Goal: Information Seeking & Learning: Learn about a topic

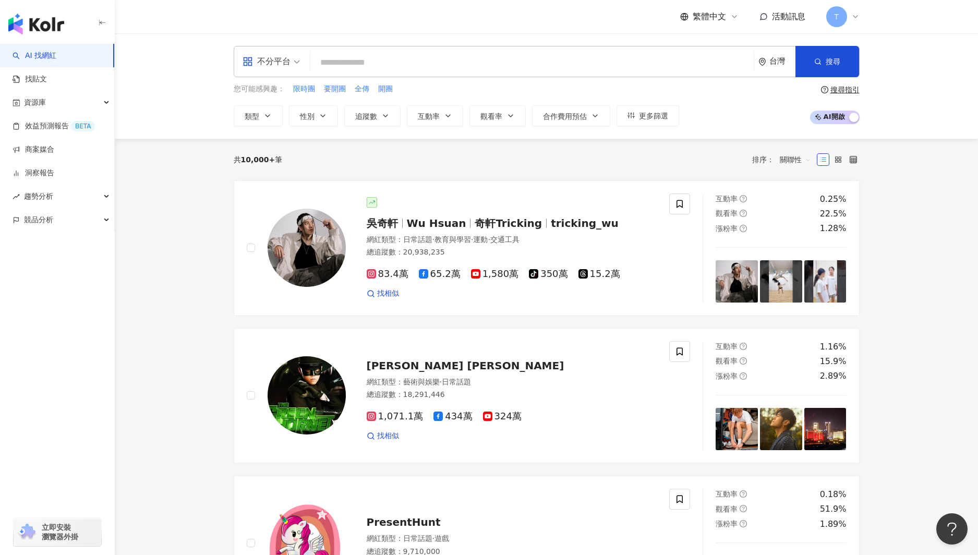
click at [332, 63] on input "search" at bounding box center [531, 63] width 435 height 20
type input "*"
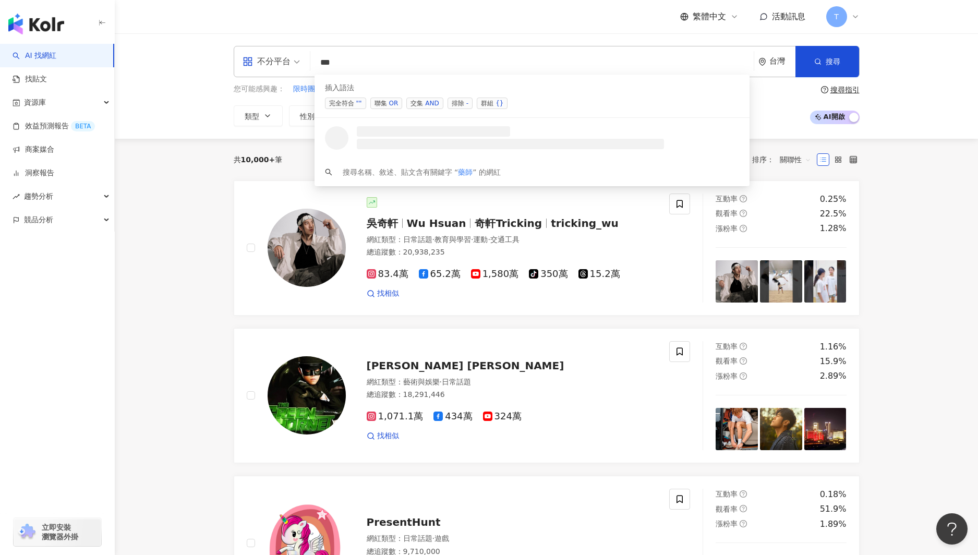
click at [385, 103] on span "聯集 OR" at bounding box center [386, 103] width 32 height 11
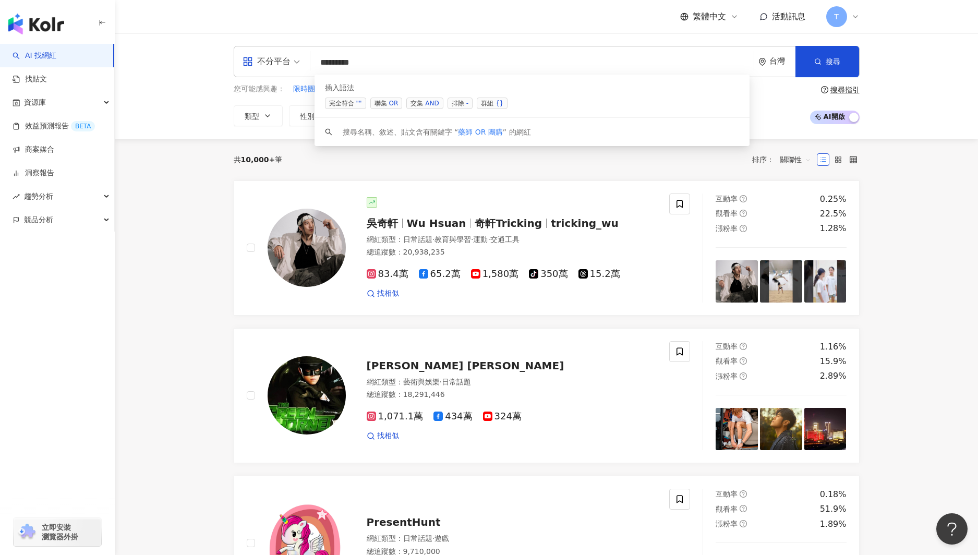
click at [383, 104] on span "聯集 OR" at bounding box center [386, 103] width 32 height 11
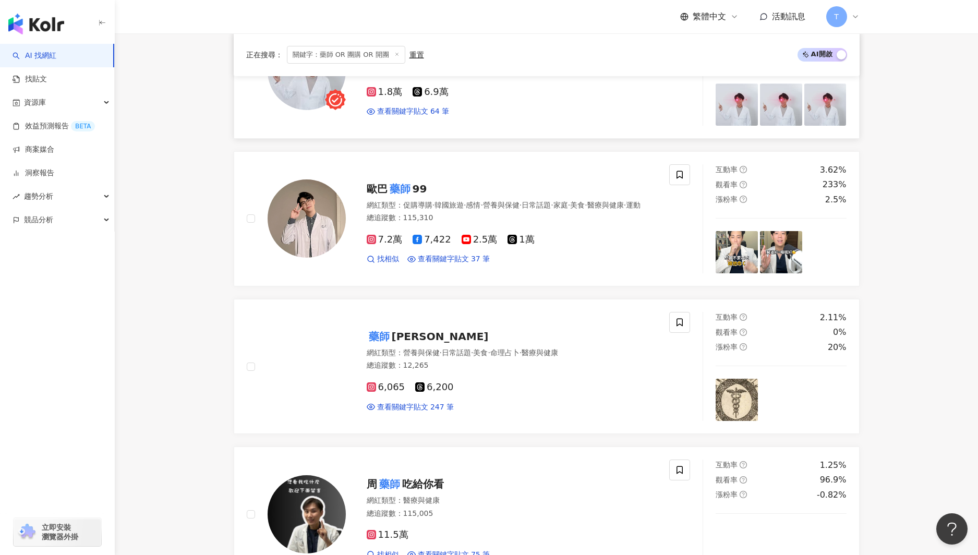
scroll to position [544, 0]
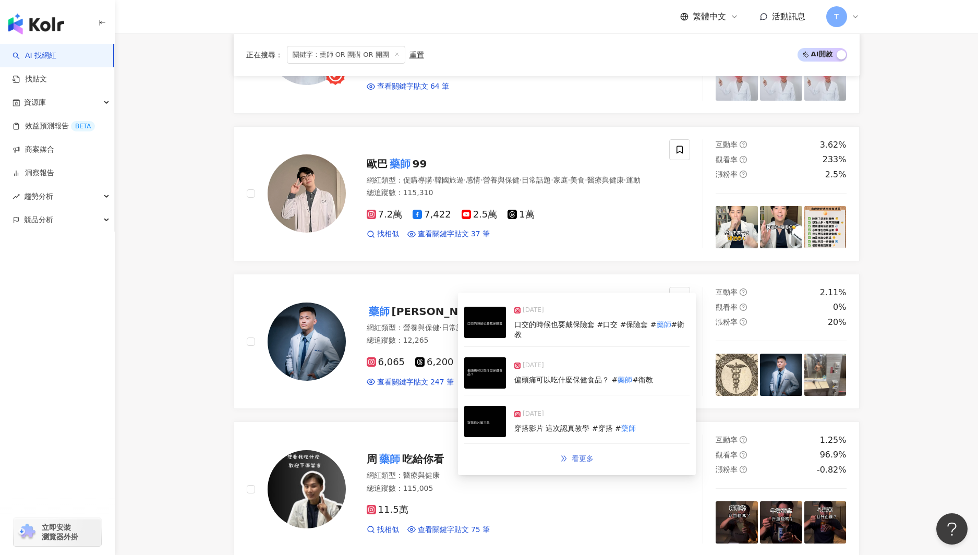
type input "**********"
click at [564, 455] on icon "double-right" at bounding box center [563, 458] width 5 height 6
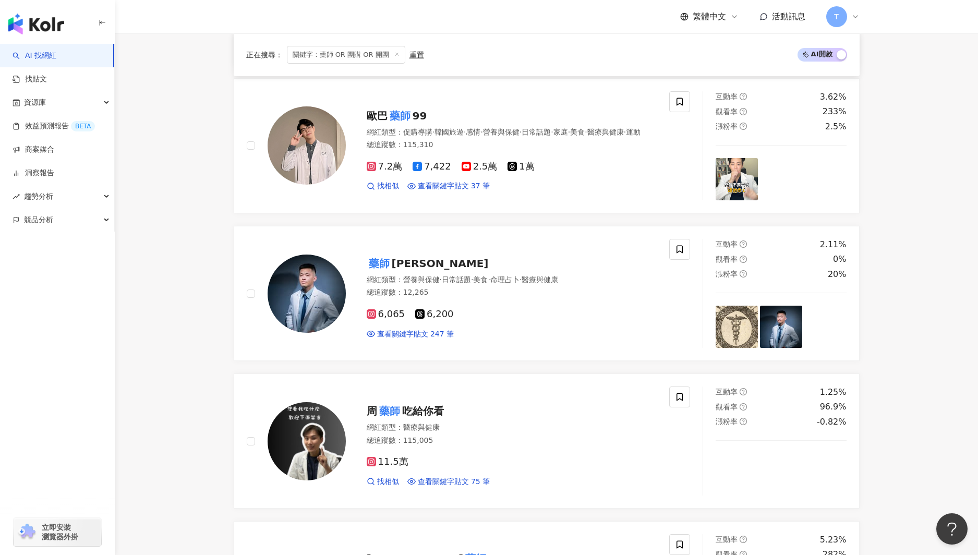
scroll to position [629, 0]
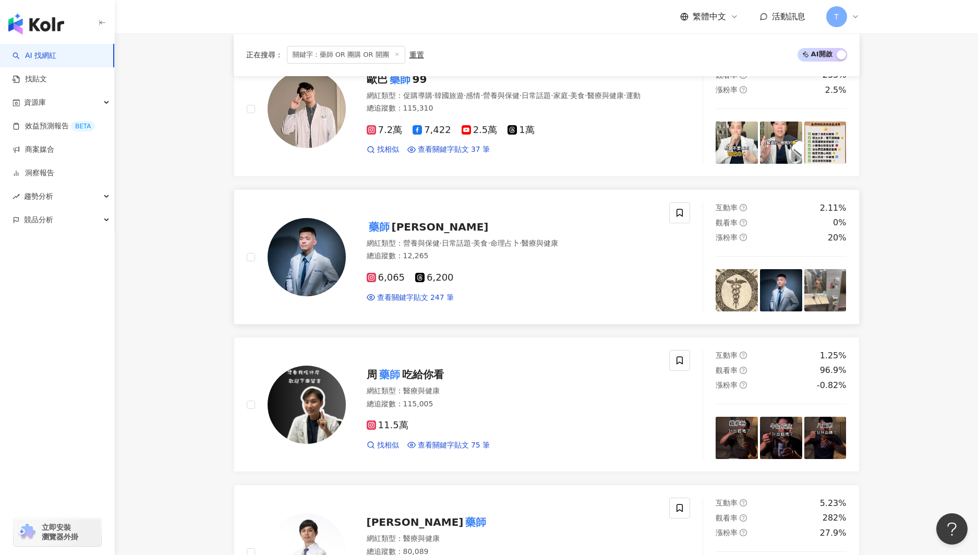
click at [524, 249] on div "網紅類型 ： 營養與保健 · 日常話題 · 美食 · 命理占卜 · 醫療與健康 總追蹤數 ： 12,265" at bounding box center [512, 251] width 290 height 26
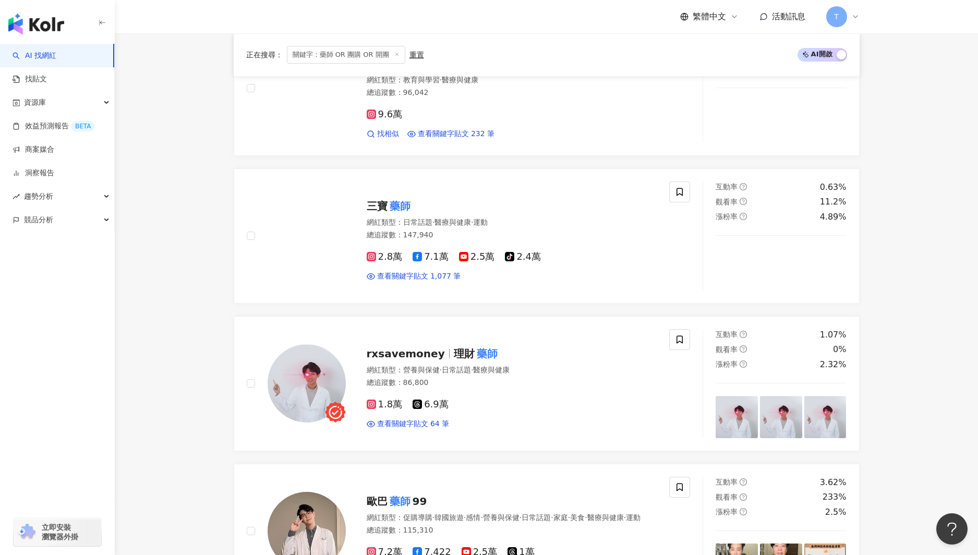
scroll to position [0, 0]
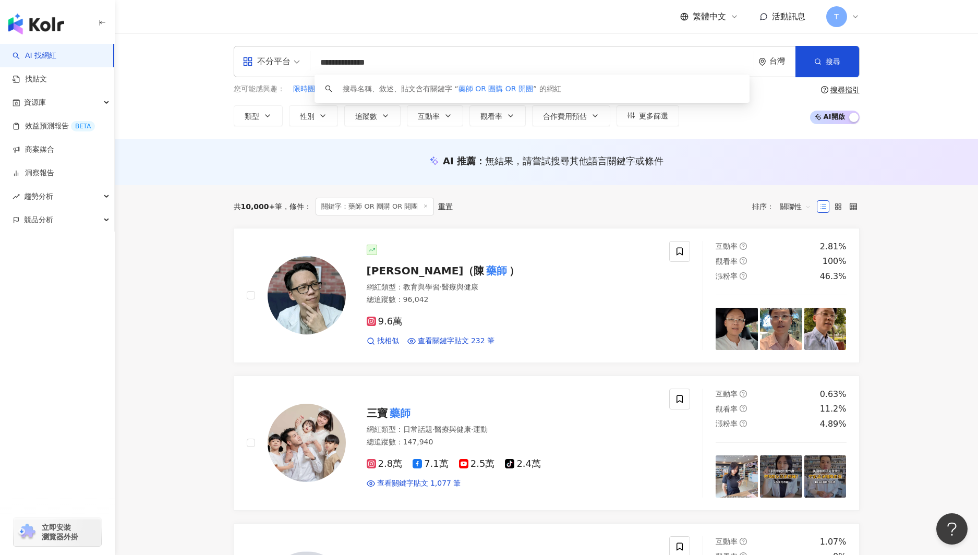
click at [348, 63] on input "**********" at bounding box center [531, 63] width 435 height 20
click at [431, 61] on input "**********" at bounding box center [531, 63] width 435 height 20
drag, startPoint x: 382, startPoint y: 64, endPoint x: 353, endPoint y: 64, distance: 28.7
click at [353, 64] on input "**********" at bounding box center [531, 63] width 435 height 20
drag, startPoint x: 372, startPoint y: 60, endPoint x: 341, endPoint y: 63, distance: 31.4
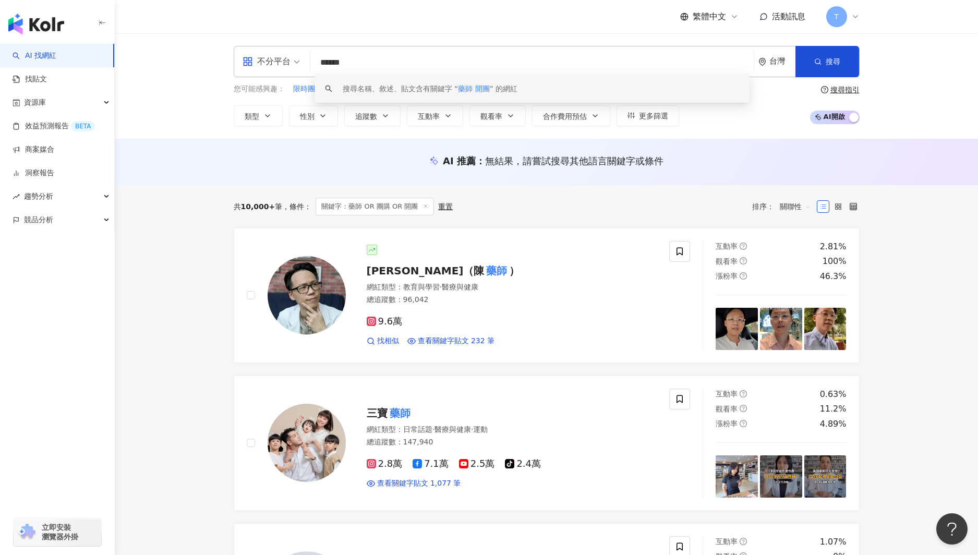
click at [341, 63] on input "******" at bounding box center [531, 63] width 435 height 20
drag, startPoint x: 372, startPoint y: 62, endPoint x: 355, endPoint y: 65, distance: 16.9
click at [355, 65] on input "********" at bounding box center [531, 63] width 435 height 20
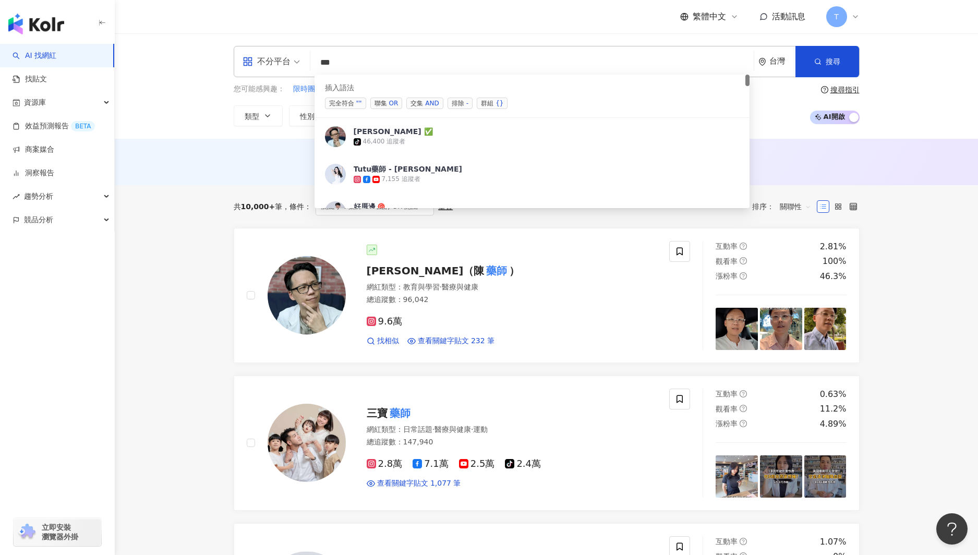
click at [346, 107] on span "完全符合 """ at bounding box center [345, 103] width 41 height 11
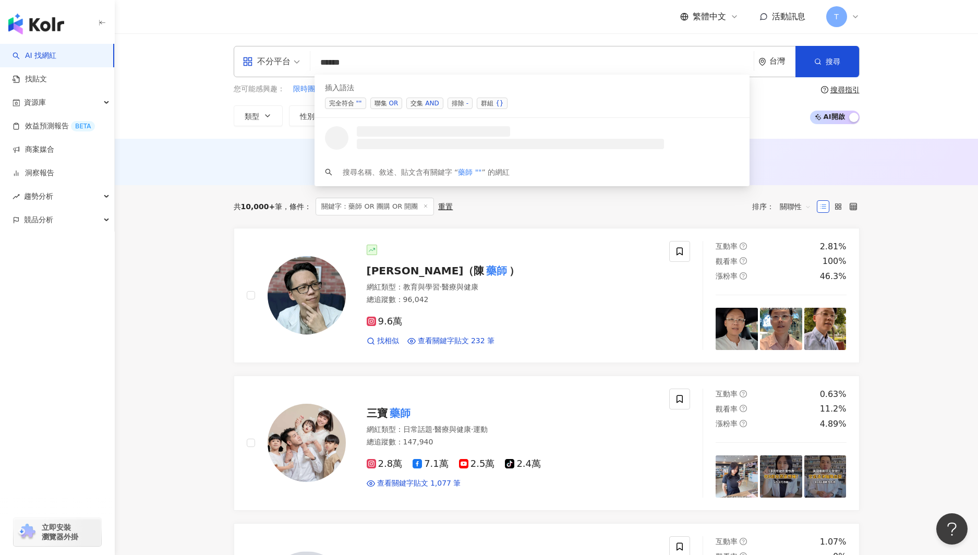
paste input "***"
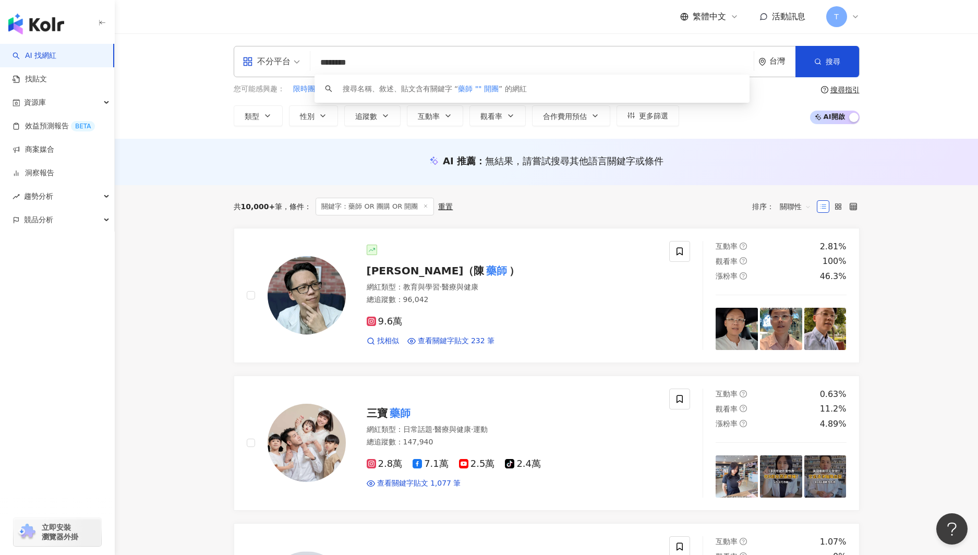
click at [441, 62] on input "********" at bounding box center [531, 63] width 435 height 20
type input "********"
click at [827, 64] on span "搜尋" at bounding box center [832, 61] width 15 height 8
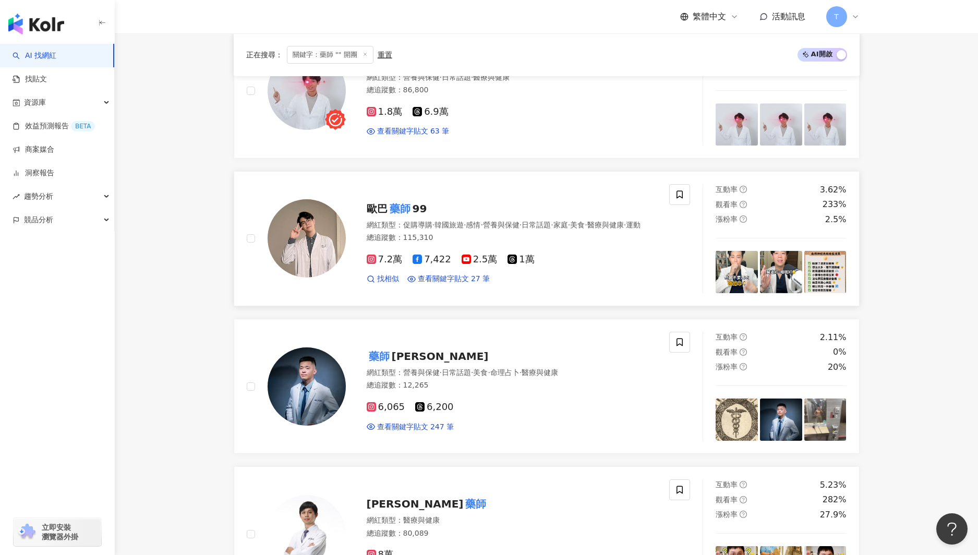
scroll to position [497, 0]
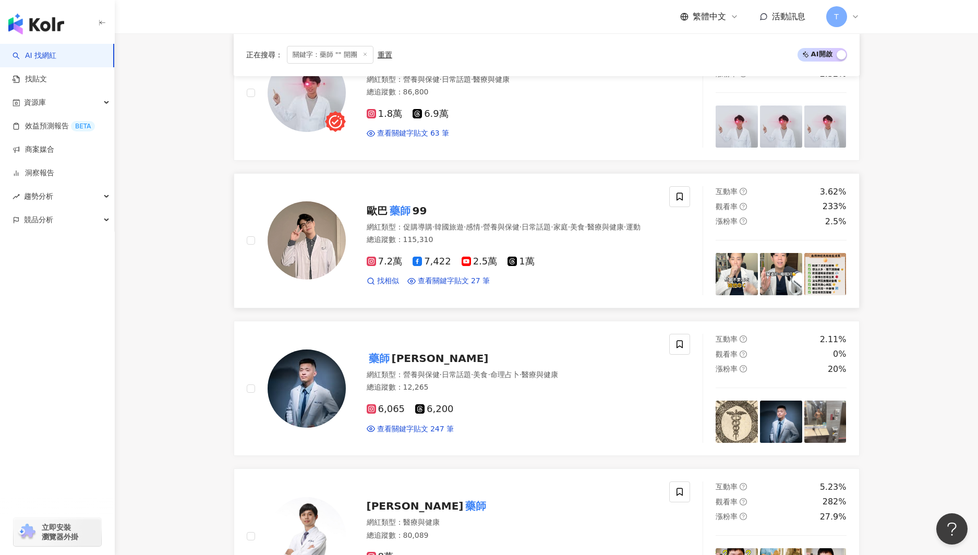
click at [321, 250] on img at bounding box center [307, 240] width 78 height 78
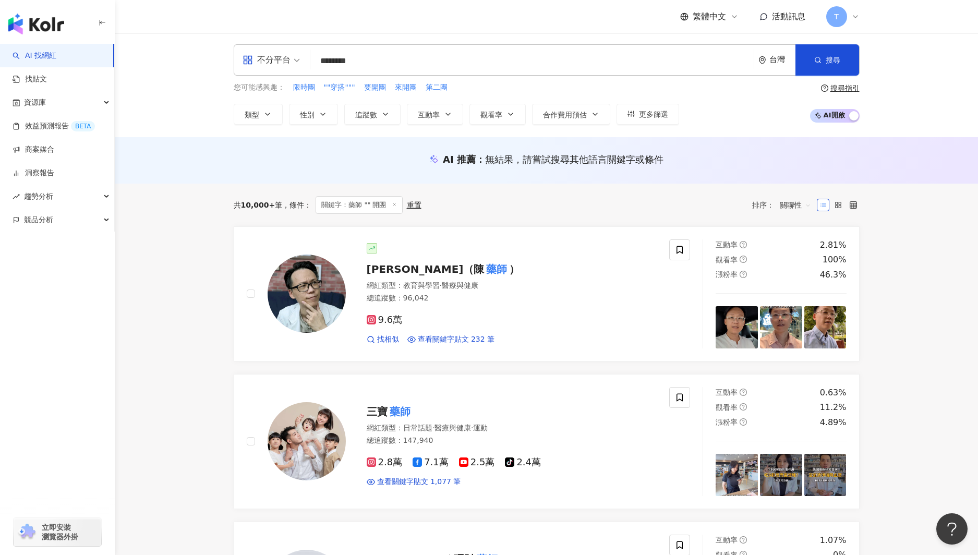
scroll to position [0, 0]
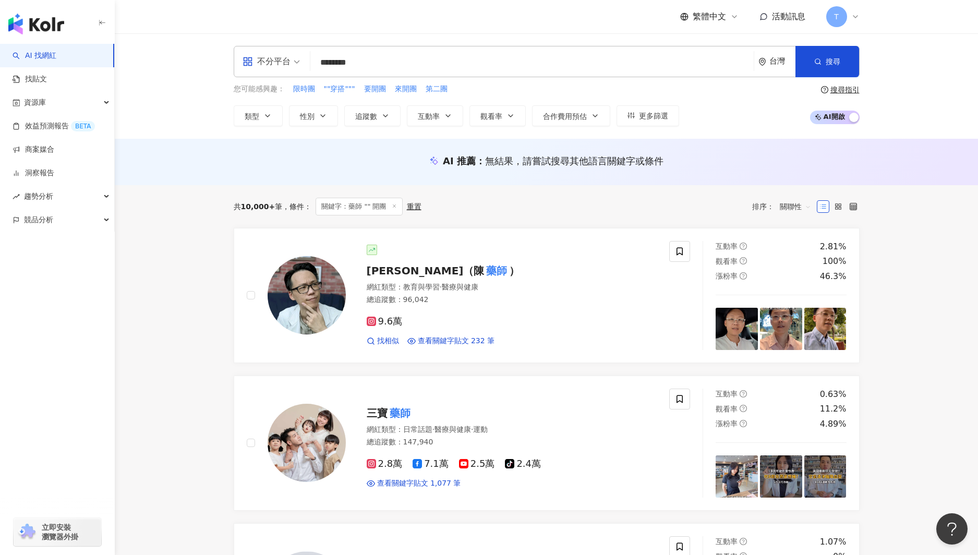
click at [361, 62] on input "********" at bounding box center [531, 63] width 435 height 20
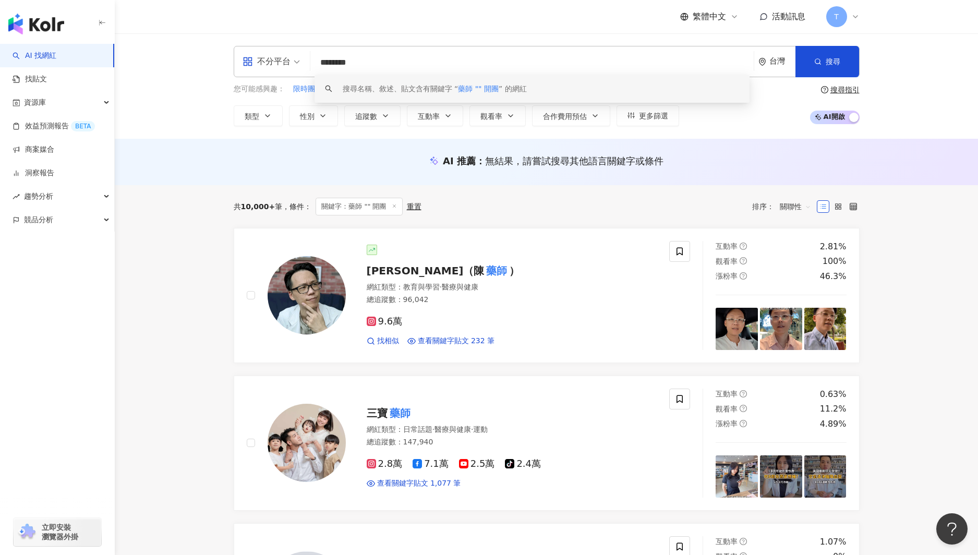
drag, startPoint x: 380, startPoint y: 63, endPoint x: 271, endPoint y: 59, distance: 109.6
click at [271, 59] on div "不分平台 ******** 台灣 搜尋 keyword 搜尋名稱、敘述、貼文含有關鍵字 “ 藥師 "" 開團 ” 的網紅" at bounding box center [547, 61] width 626 height 31
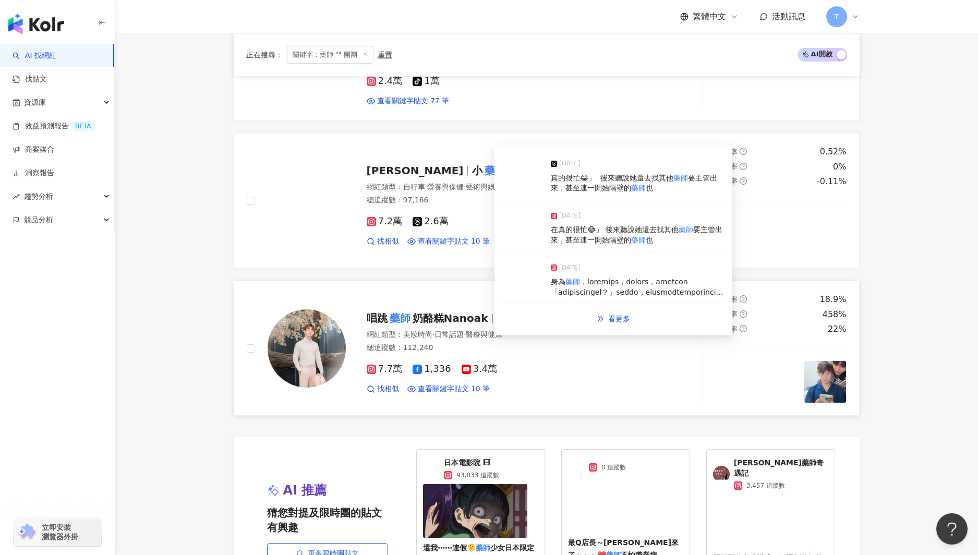
scroll to position [1576, 0]
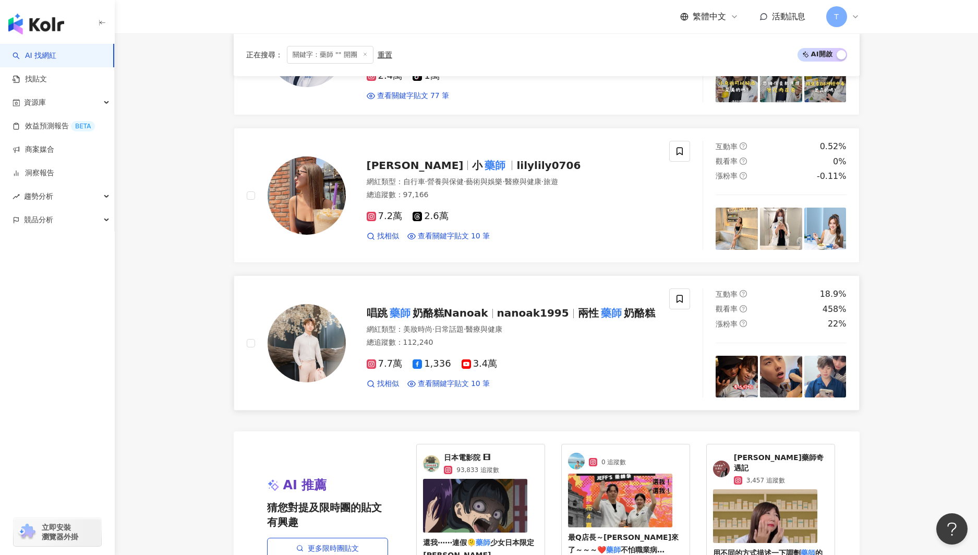
drag, startPoint x: 591, startPoint y: 409, endPoint x: 586, endPoint y: 404, distance: 8.1
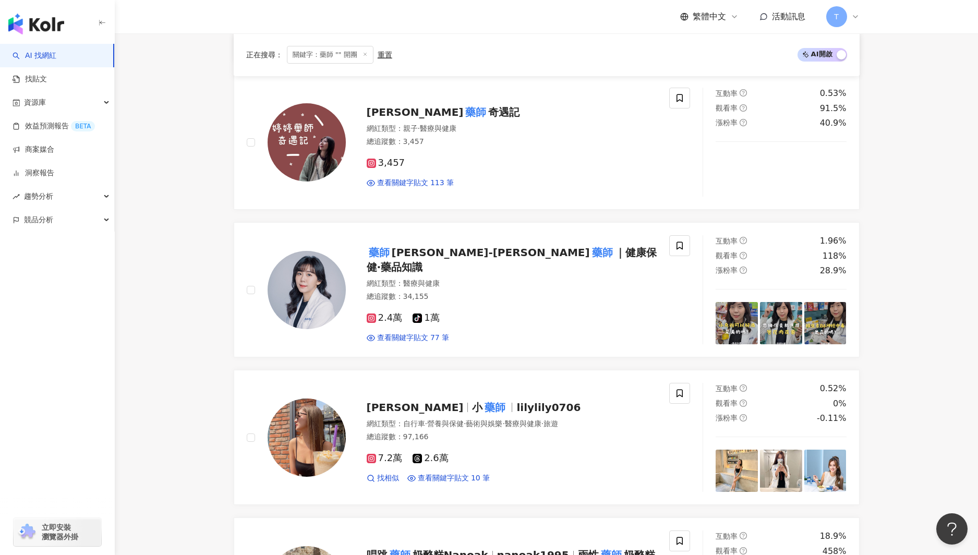
scroll to position [0, 0]
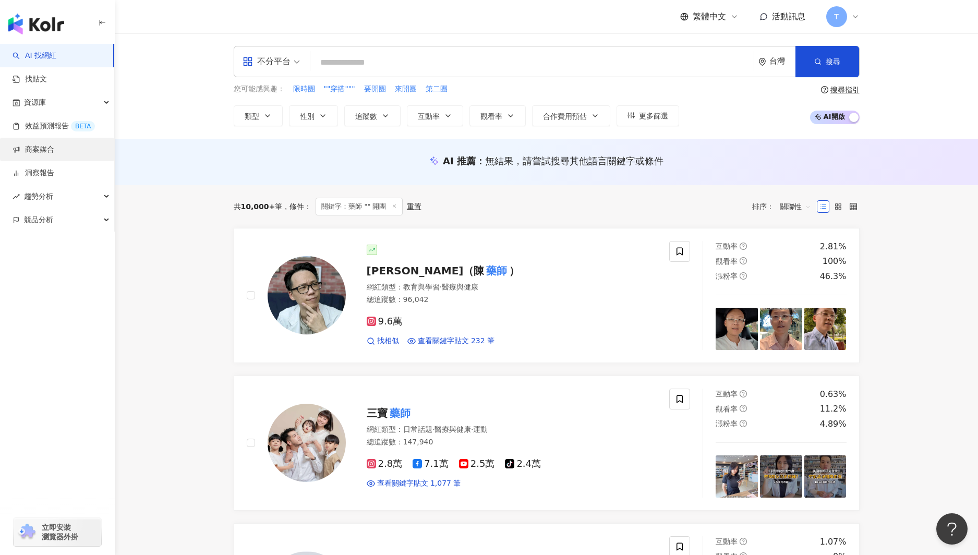
click at [40, 147] on link "商案媒合" at bounding box center [34, 149] width 42 height 10
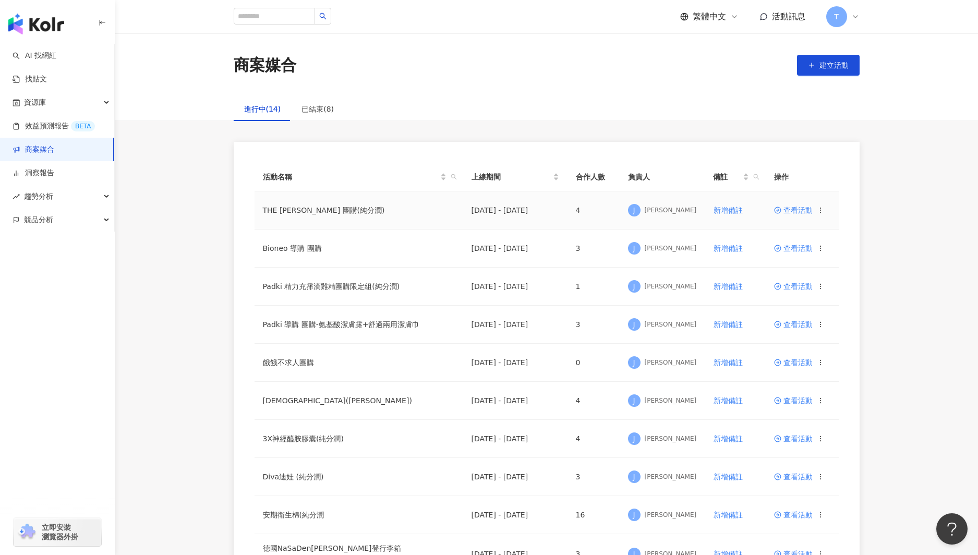
click at [792, 208] on span "查看活動" at bounding box center [793, 209] width 39 height 7
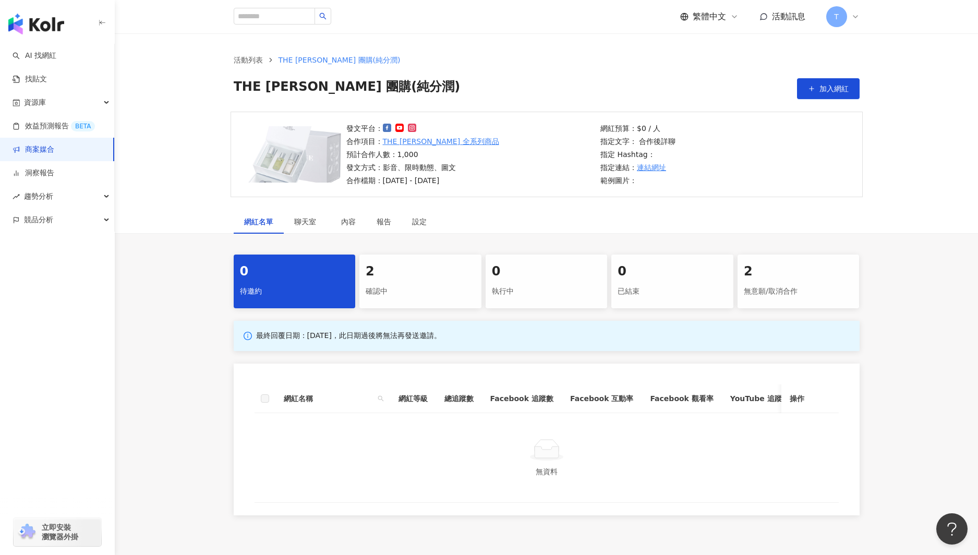
click at [413, 286] on div "確認中" at bounding box center [421, 292] width 110 height 18
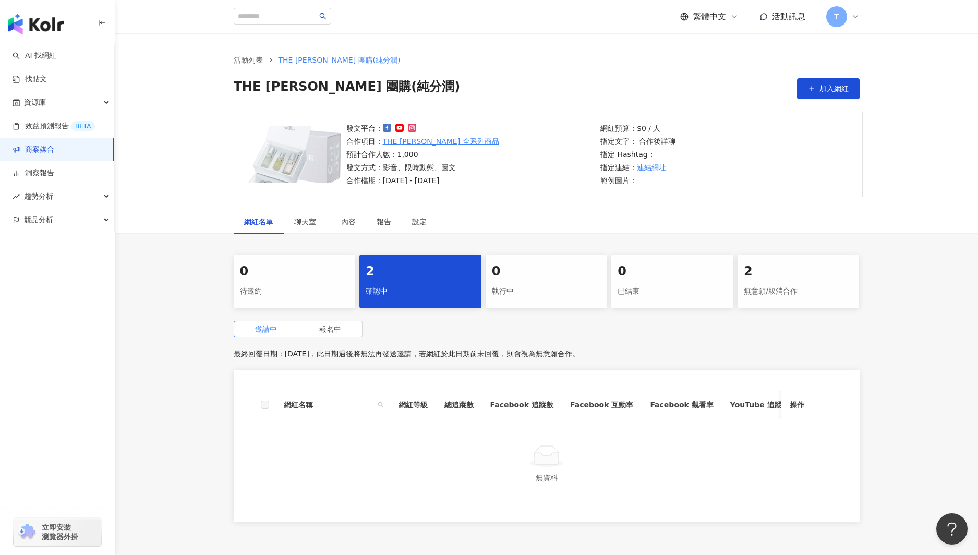
scroll to position [89, 0]
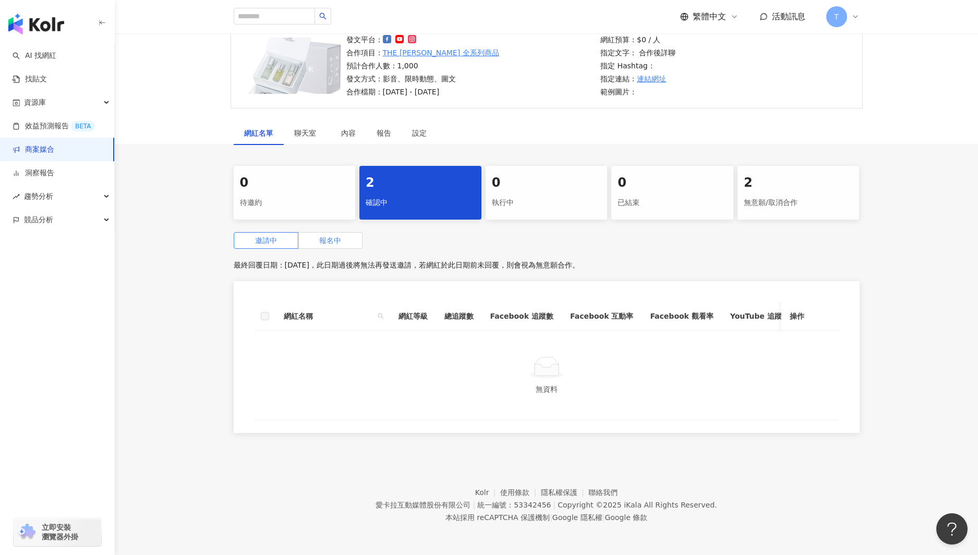
click at [329, 240] on span "報名中" at bounding box center [330, 240] width 22 height 8
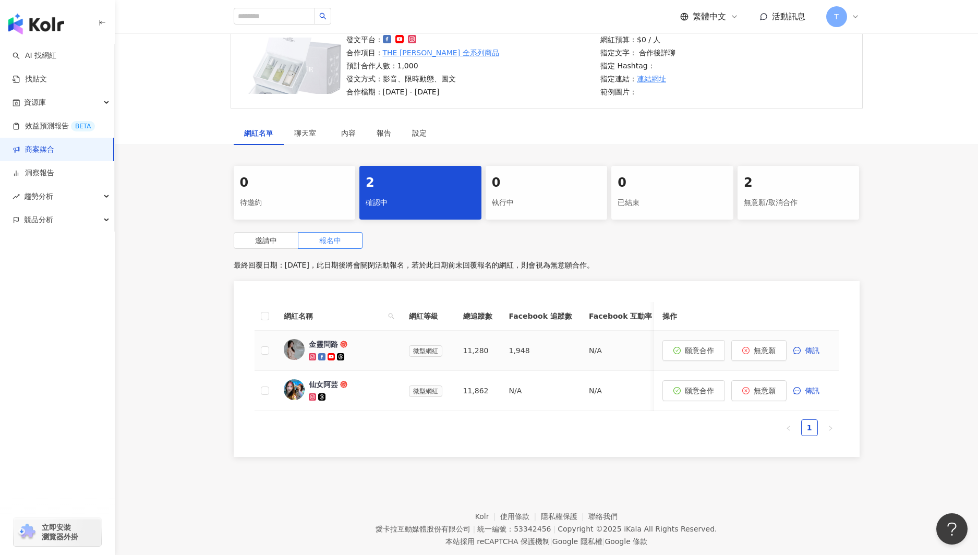
click at [315, 347] on div "金靈問路" at bounding box center [323, 344] width 29 height 10
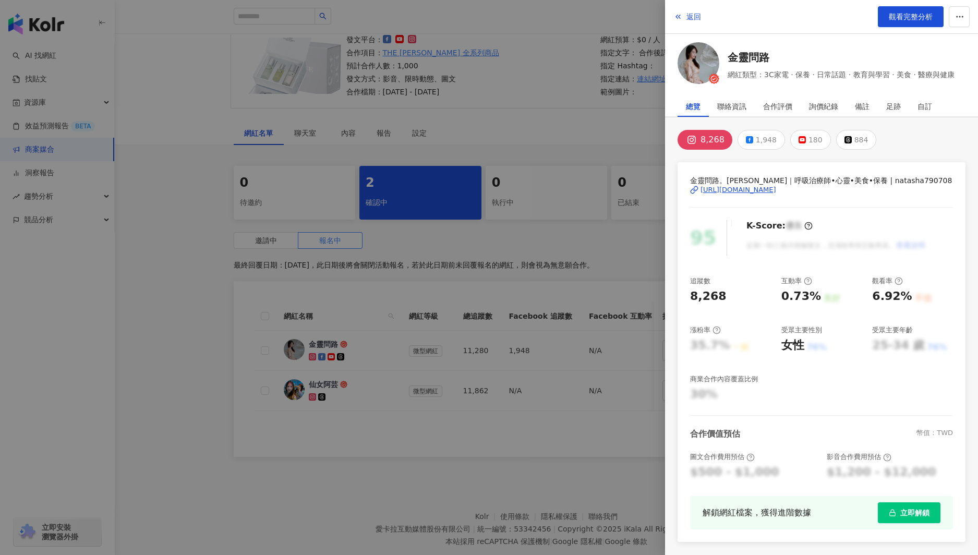
click at [769, 191] on div "[URL][DOMAIN_NAME]" at bounding box center [738, 189] width 76 height 9
click at [750, 53] on link "金靈問路" at bounding box center [840, 57] width 227 height 15
click at [502, 110] on div at bounding box center [489, 277] width 978 height 555
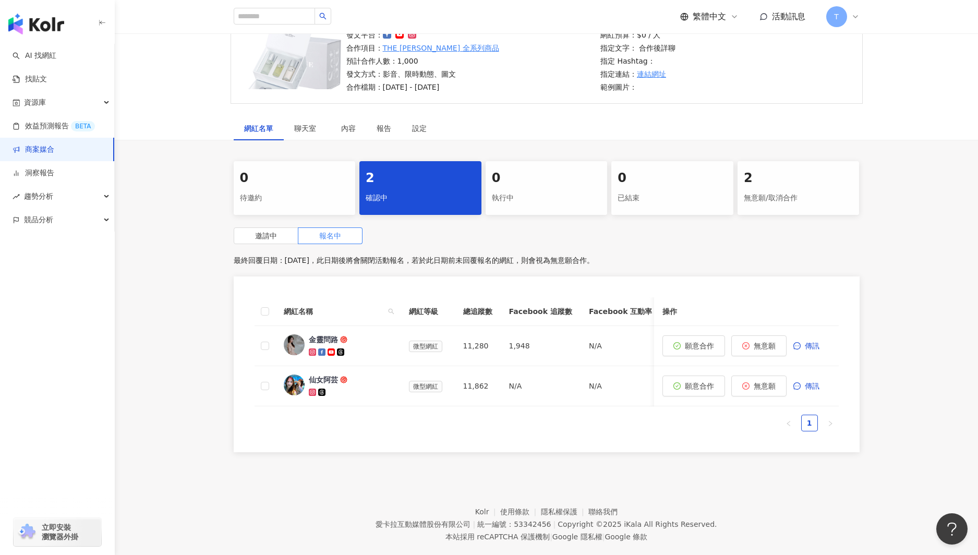
scroll to position [98, 0]
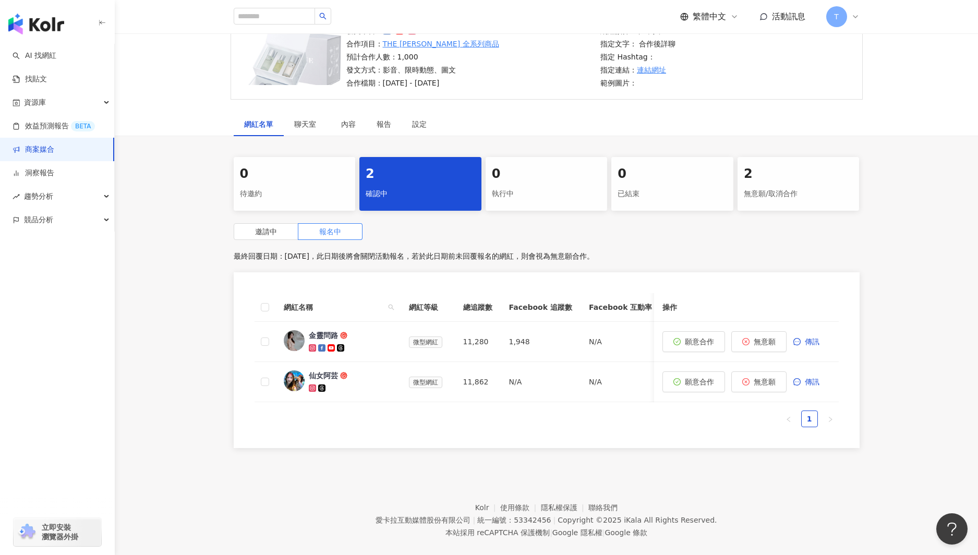
click at [50, 149] on link "商案媒合" at bounding box center [34, 149] width 42 height 10
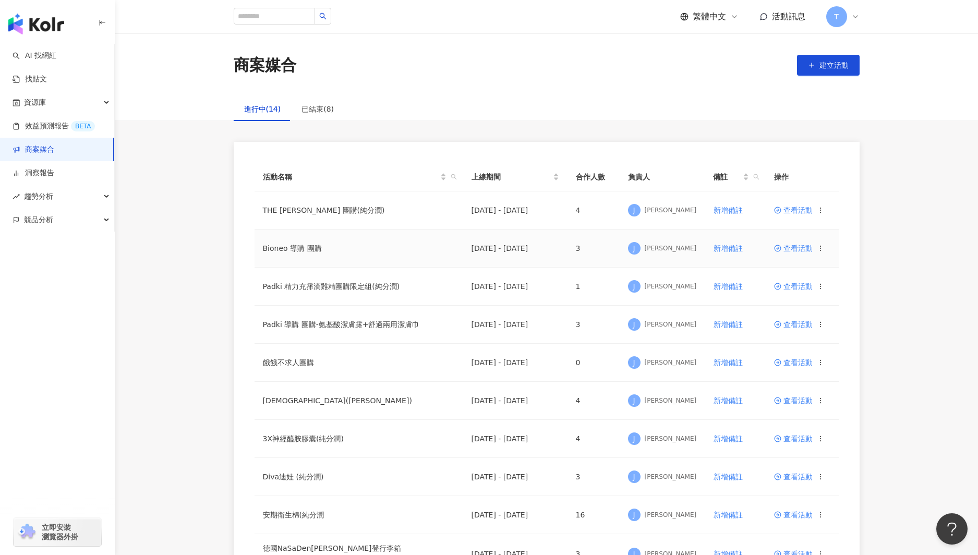
click at [784, 249] on span "查看活動" at bounding box center [793, 248] width 39 height 7
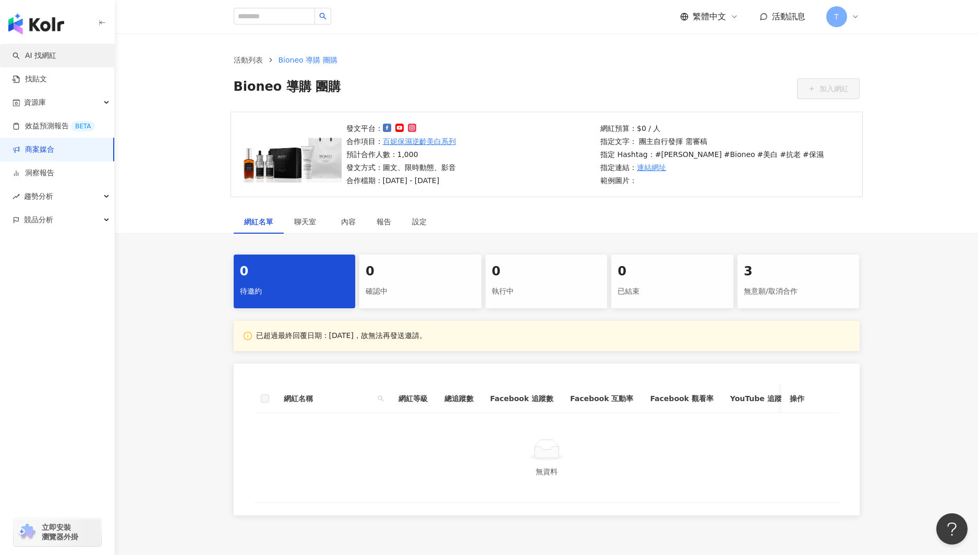
click at [50, 54] on link "AI 找網紅" at bounding box center [35, 56] width 44 height 10
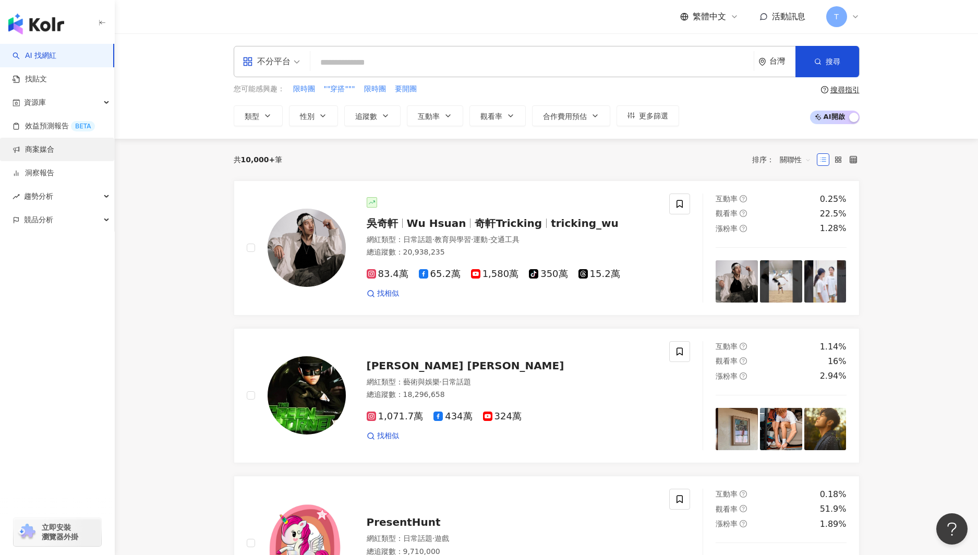
click at [46, 149] on link "商案媒合" at bounding box center [34, 149] width 42 height 10
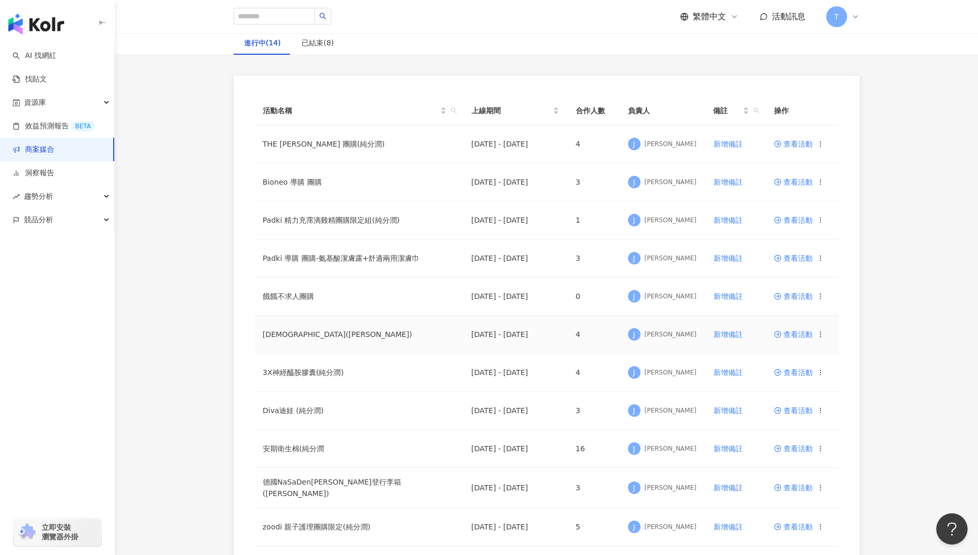
scroll to position [68, 0]
click at [800, 332] on span "查看活動" at bounding box center [793, 332] width 39 height 7
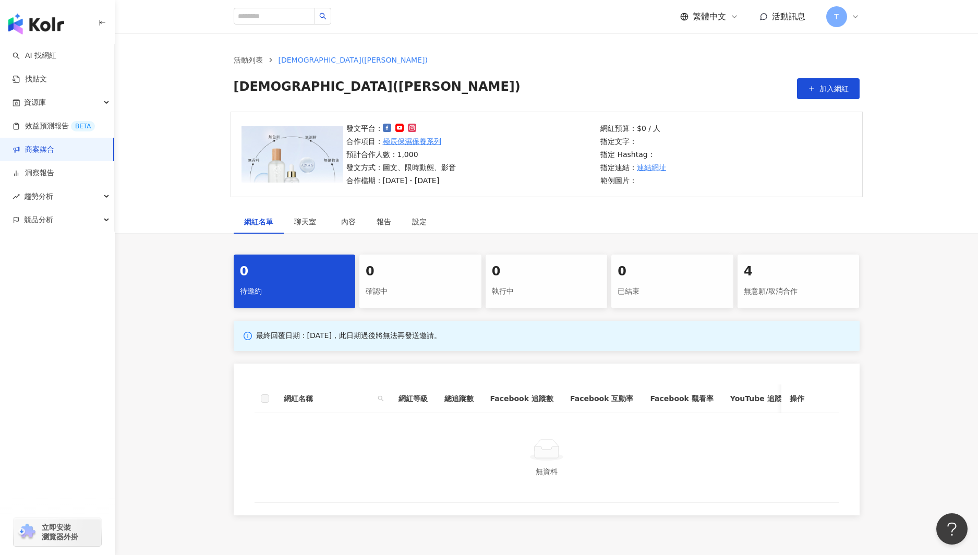
drag, startPoint x: 58, startPoint y: 143, endPoint x: 71, endPoint y: 145, distance: 12.6
click at [54, 144] on link "商案媒合" at bounding box center [34, 149] width 42 height 10
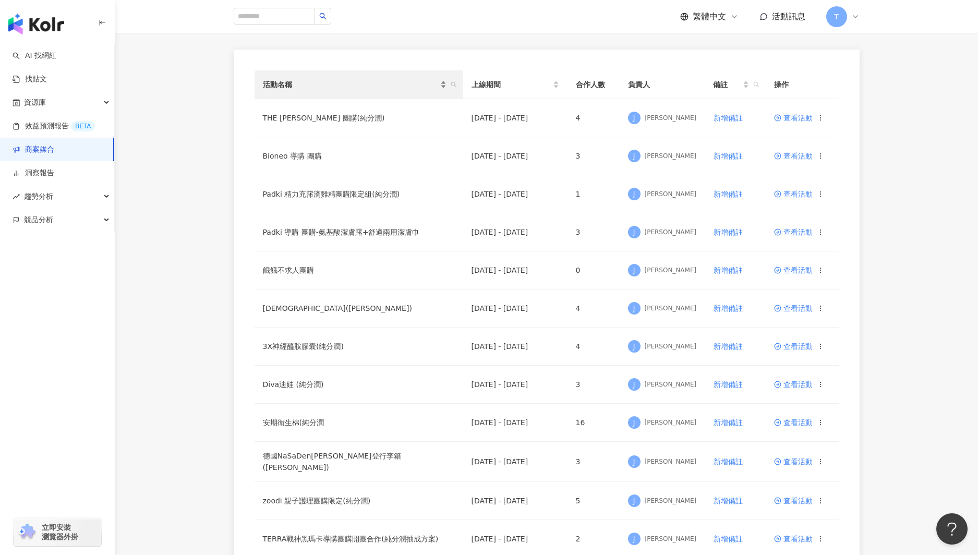
scroll to position [252, 0]
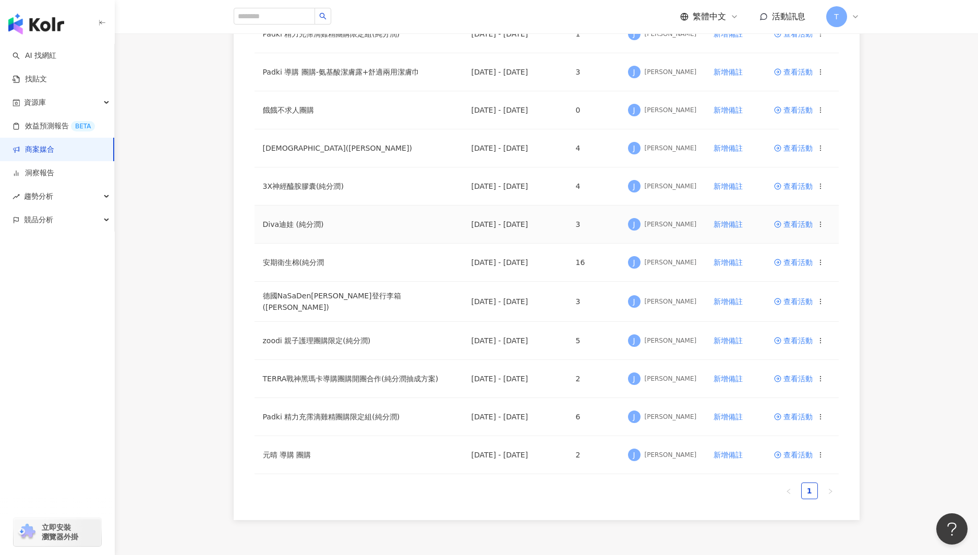
click at [792, 221] on span "查看活動" at bounding box center [793, 224] width 39 height 7
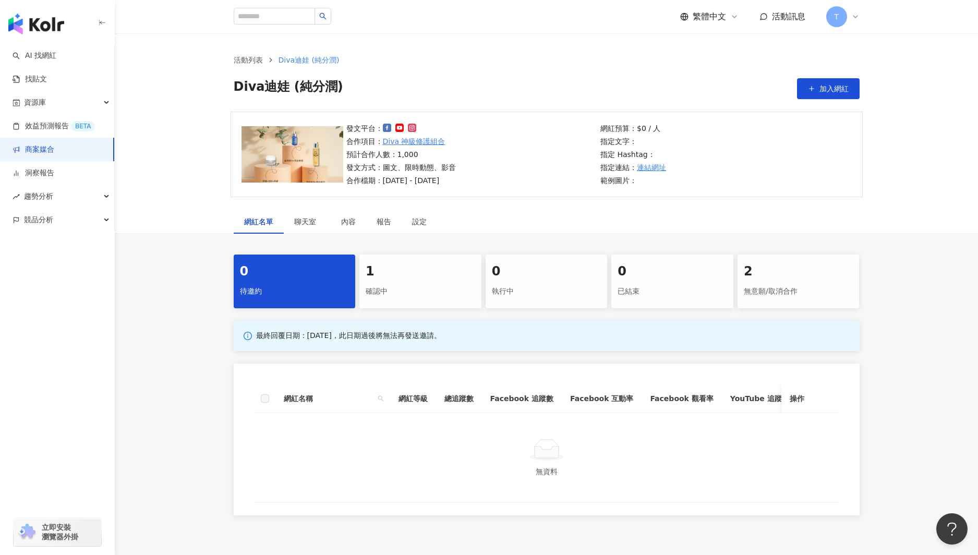
click at [418, 272] on div "1" at bounding box center [421, 272] width 110 height 18
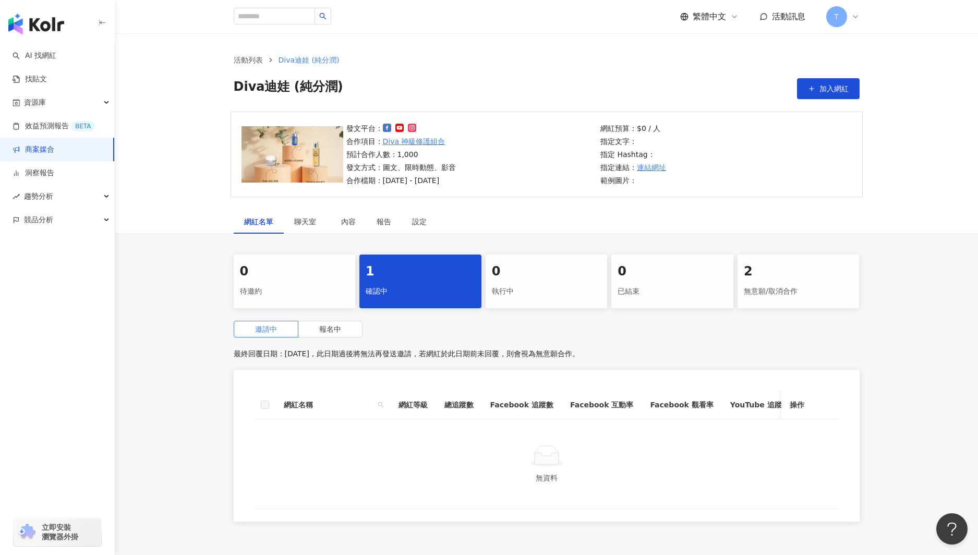
drag, startPoint x: 387, startPoint y: 284, endPoint x: 315, endPoint y: 320, distance: 80.7
click at [387, 284] on div "確認中" at bounding box center [421, 292] width 110 height 18
click at [329, 334] on label "報名中" at bounding box center [330, 329] width 64 height 17
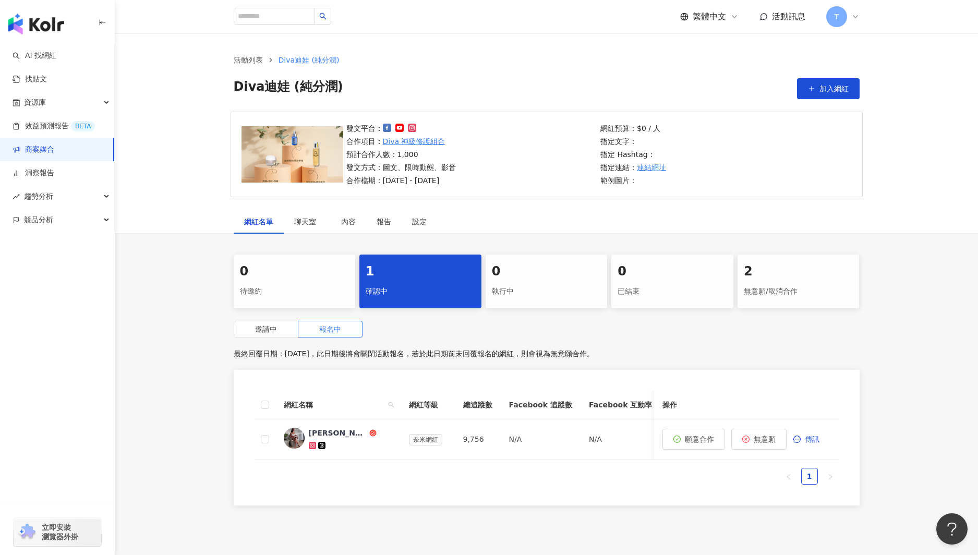
click at [54, 150] on link "商案媒合" at bounding box center [34, 149] width 42 height 10
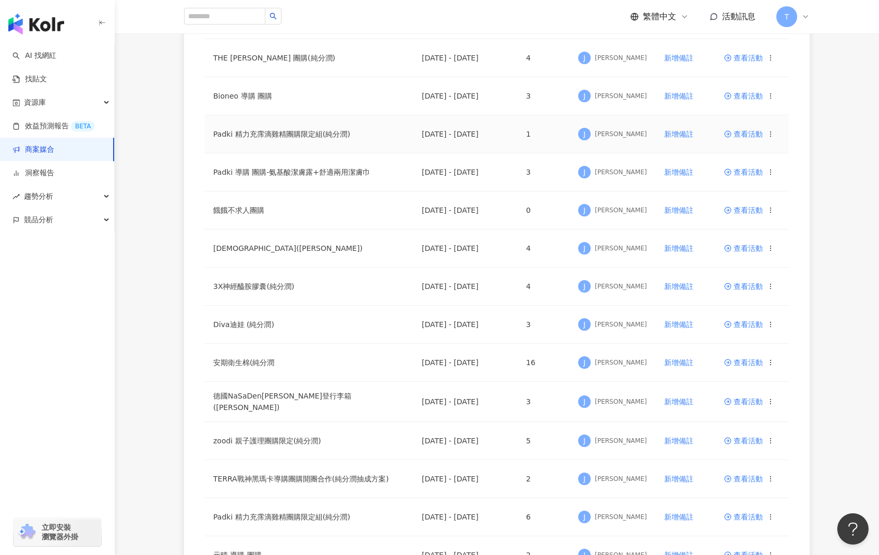
click at [748, 132] on td "查看活動" at bounding box center [752, 134] width 73 height 38
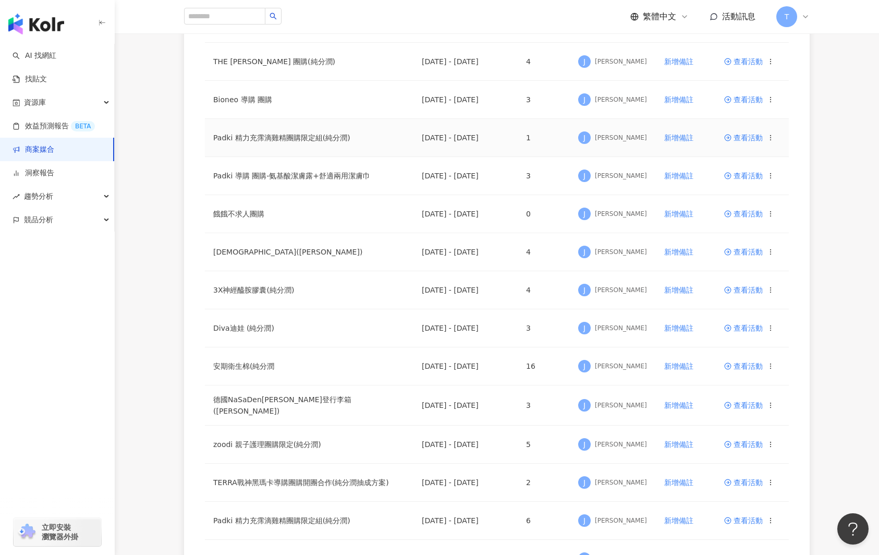
click at [751, 138] on span "查看活動" at bounding box center [743, 137] width 39 height 7
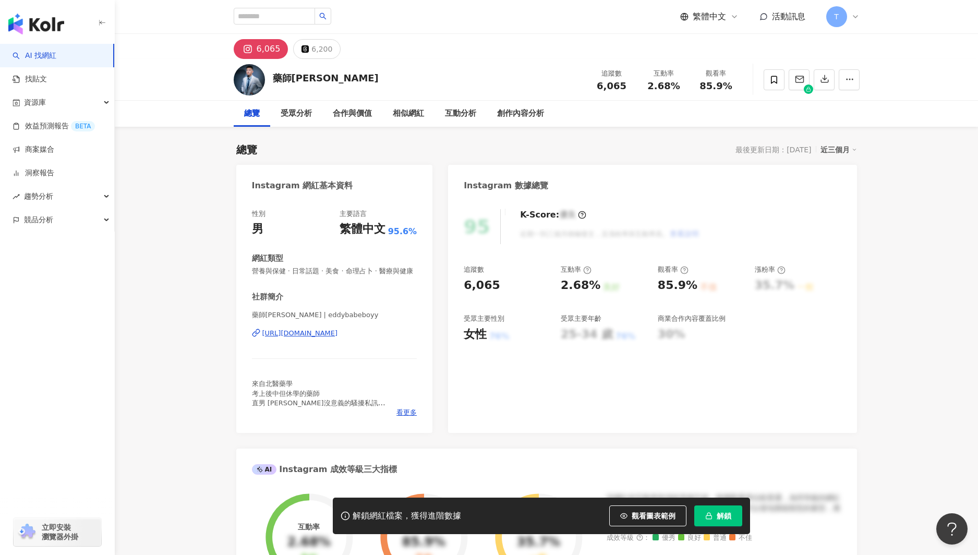
scroll to position [1, 0]
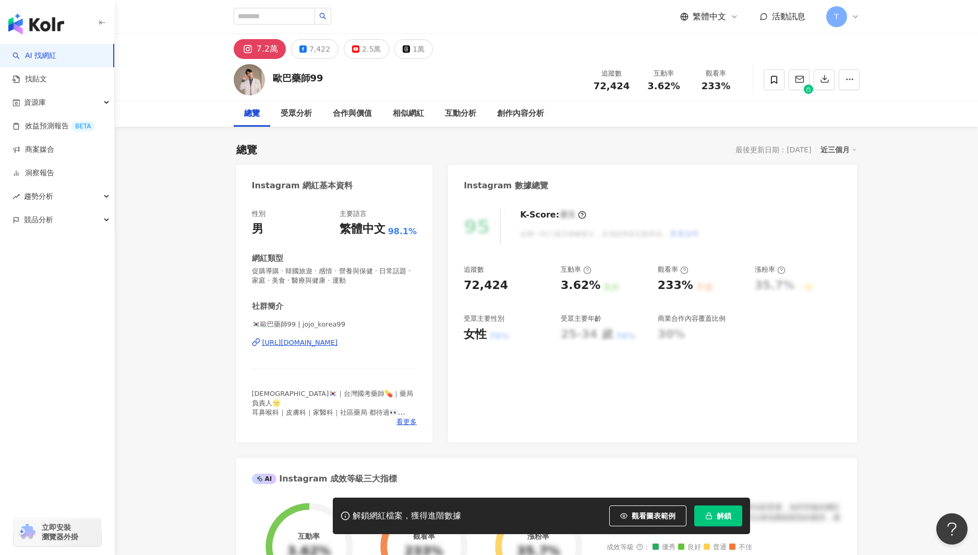
click at [338, 341] on div "https://www.instagram.com/jojo_korea99/" at bounding box center [300, 342] width 76 height 9
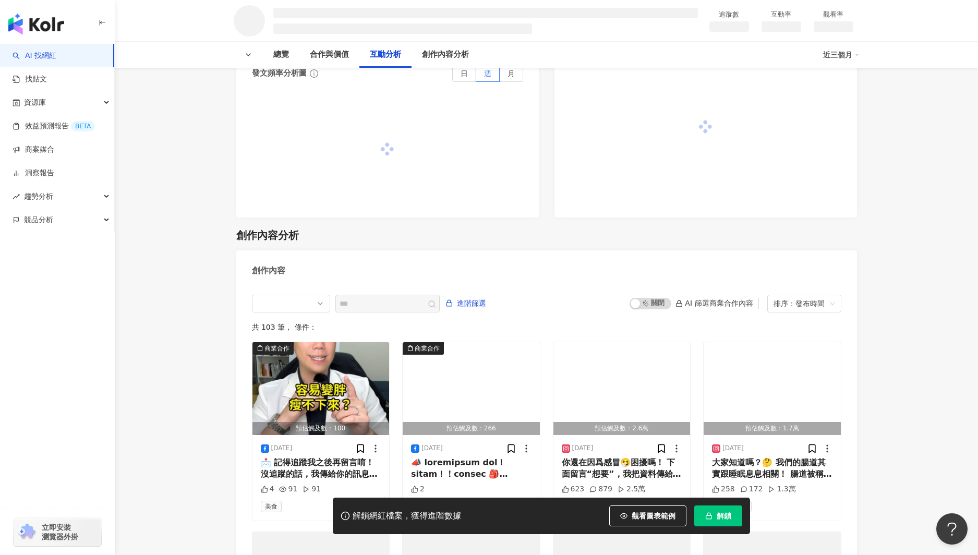
scroll to position [1038, 0]
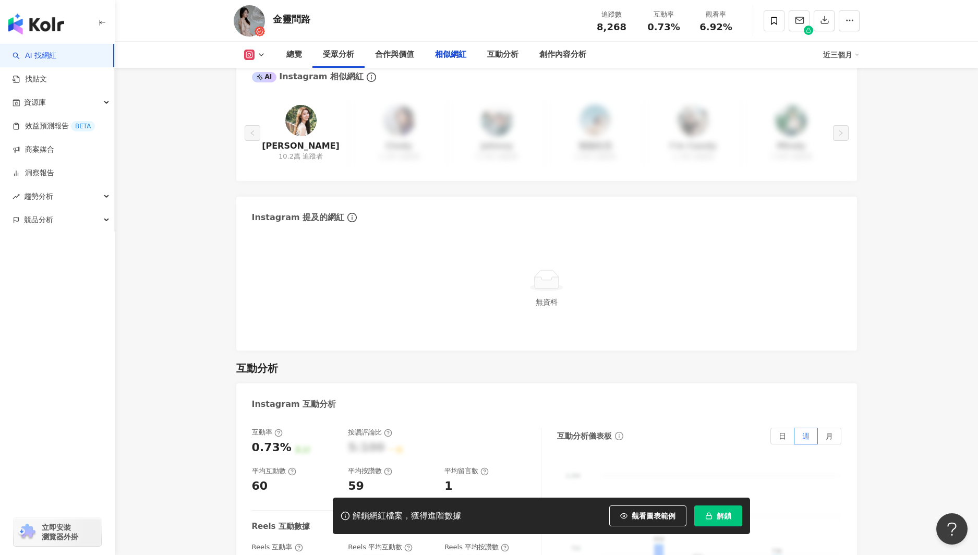
scroll to position [1783, 0]
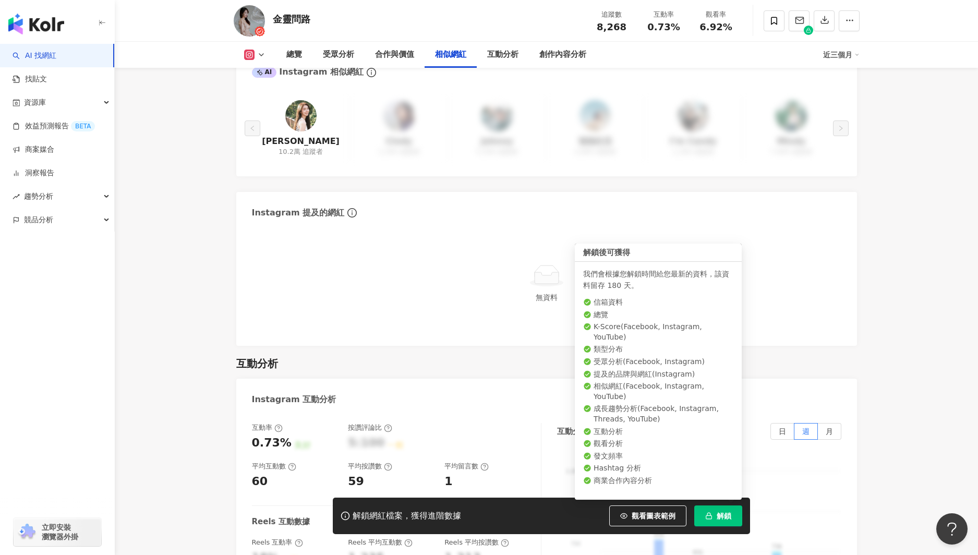
drag, startPoint x: 719, startPoint y: 514, endPoint x: 708, endPoint y: 445, distance: 69.2
click at [718, 513] on span "解鎖" at bounding box center [723, 516] width 15 height 8
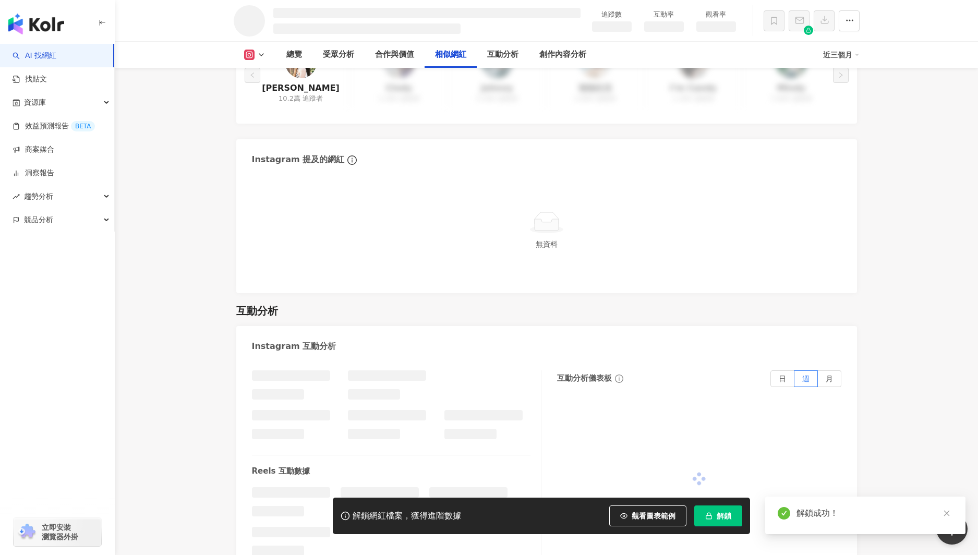
scroll to position [1532, 0]
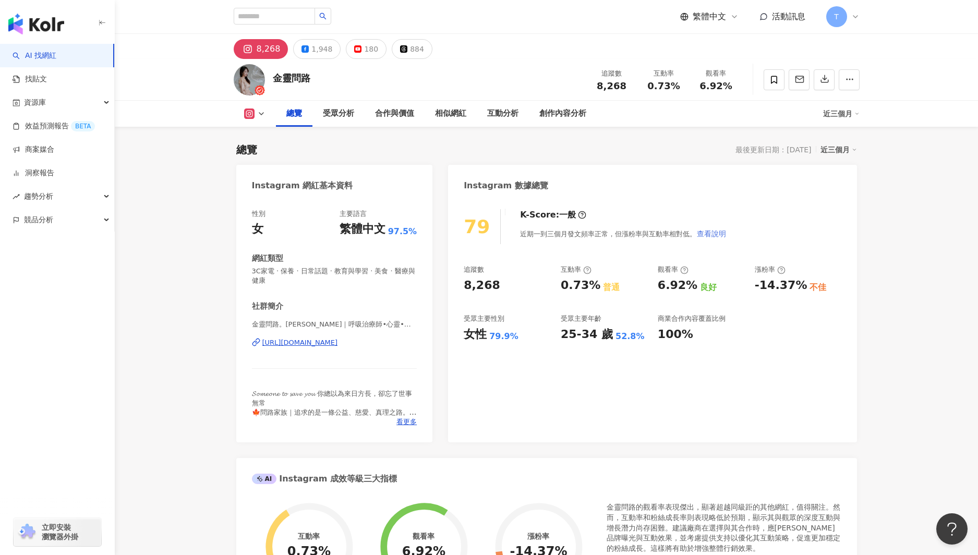
click at [713, 234] on span "查看說明" at bounding box center [711, 233] width 29 height 8
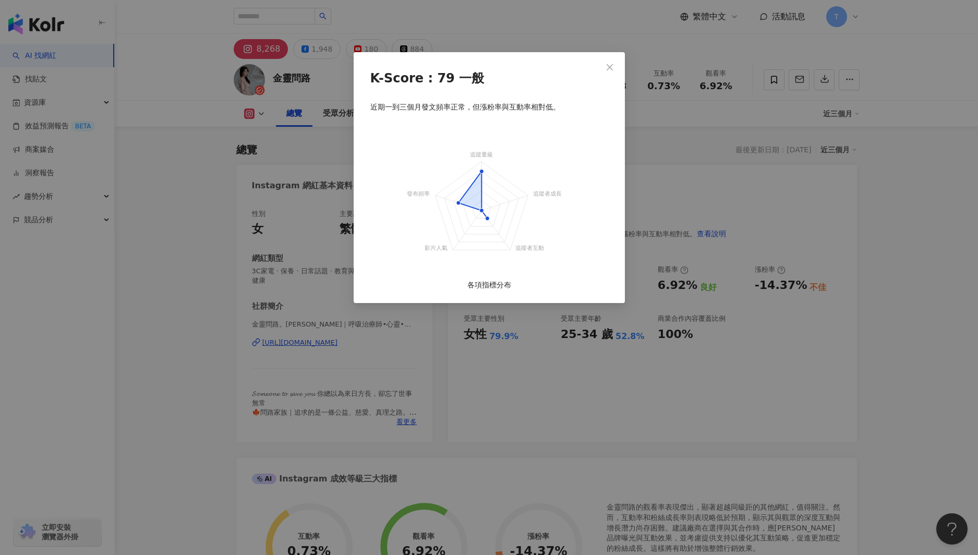
drag, startPoint x: 617, startPoint y: 64, endPoint x: 581, endPoint y: 50, distance: 38.2
click at [615, 64] on span "Close" at bounding box center [609, 67] width 21 height 8
